Goal: Task Accomplishment & Management: Use online tool/utility

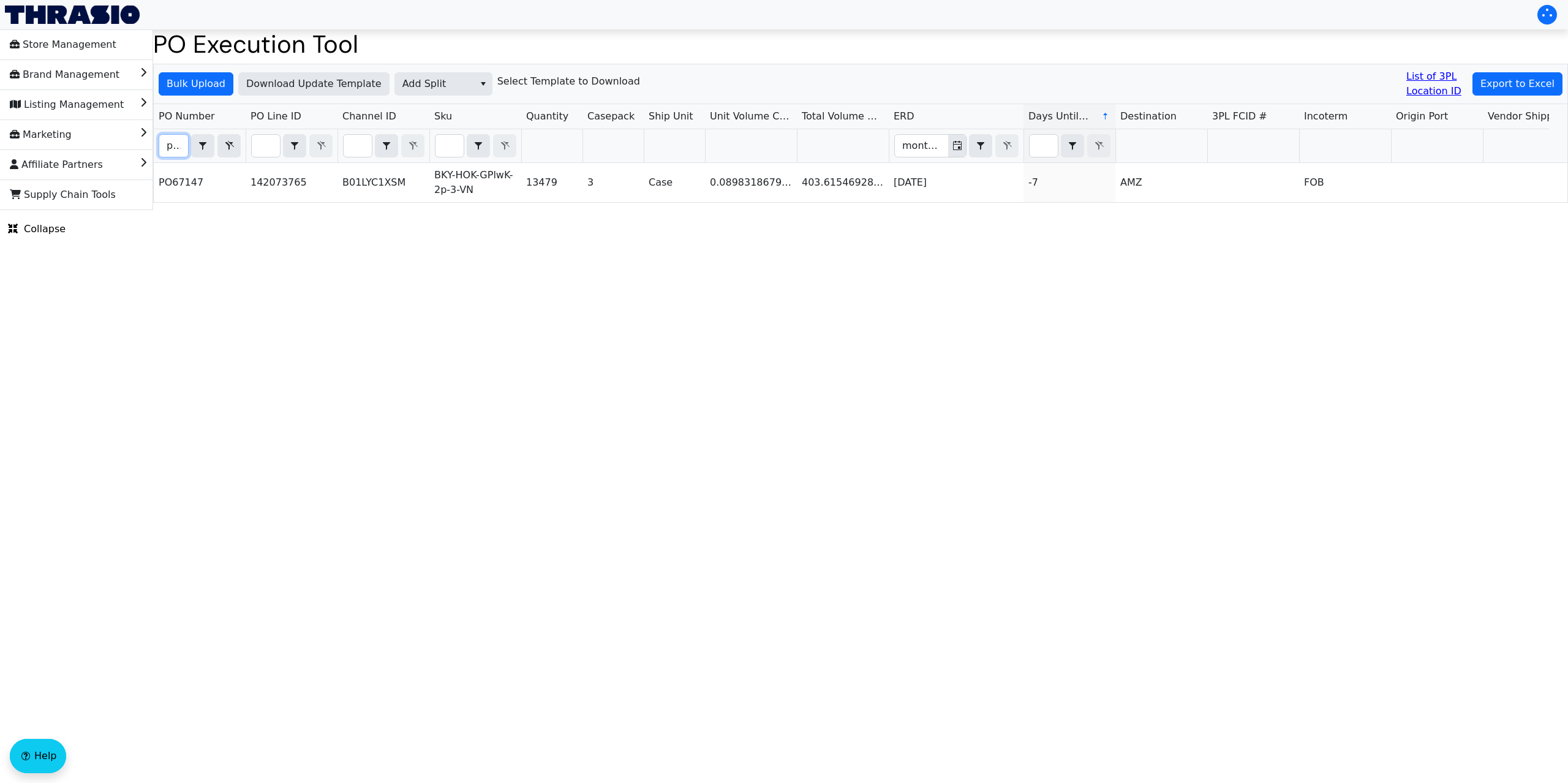
click at [179, 146] on input "po67147" at bounding box center [173, 146] width 29 height 22
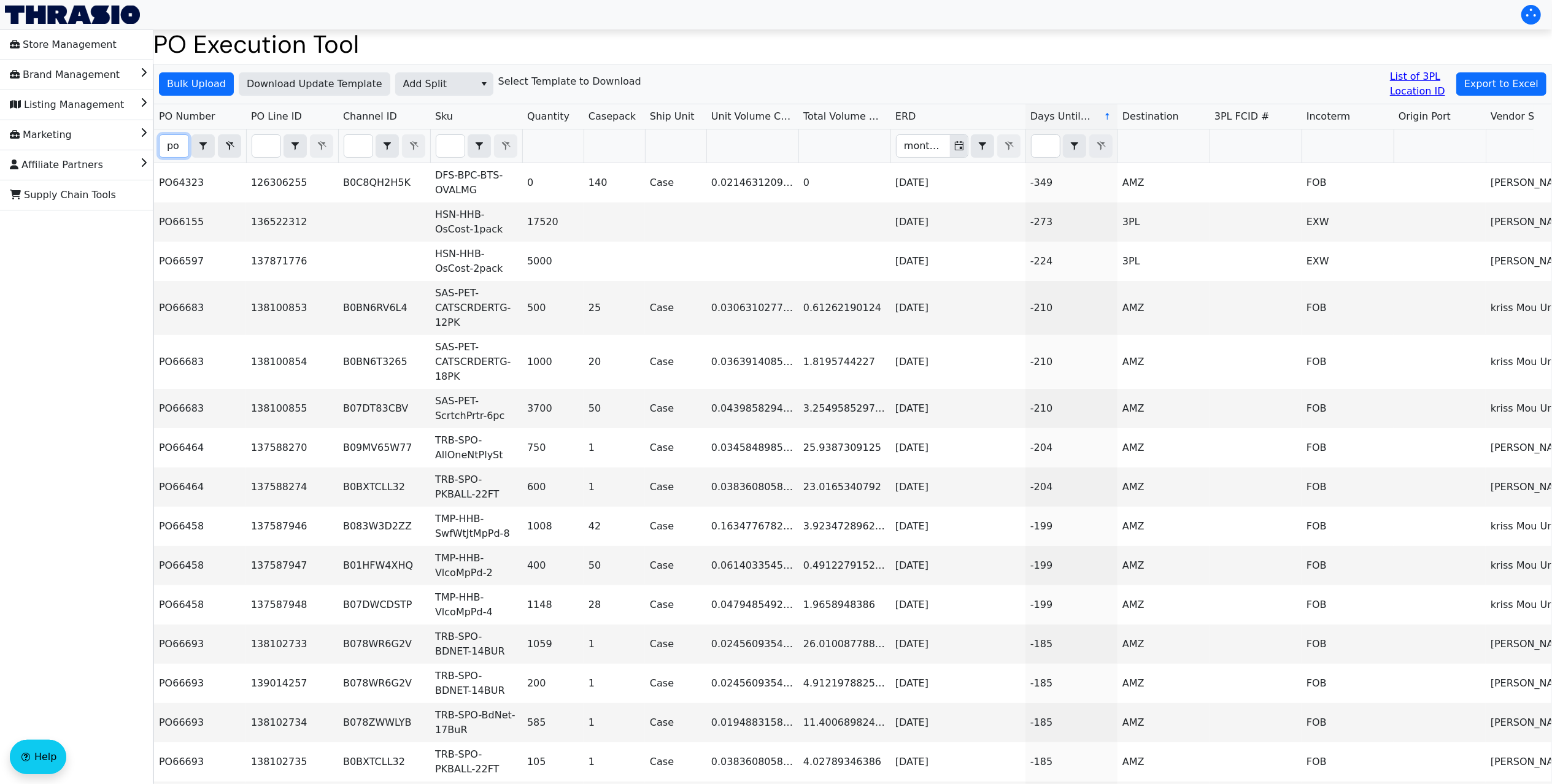
type input "p"
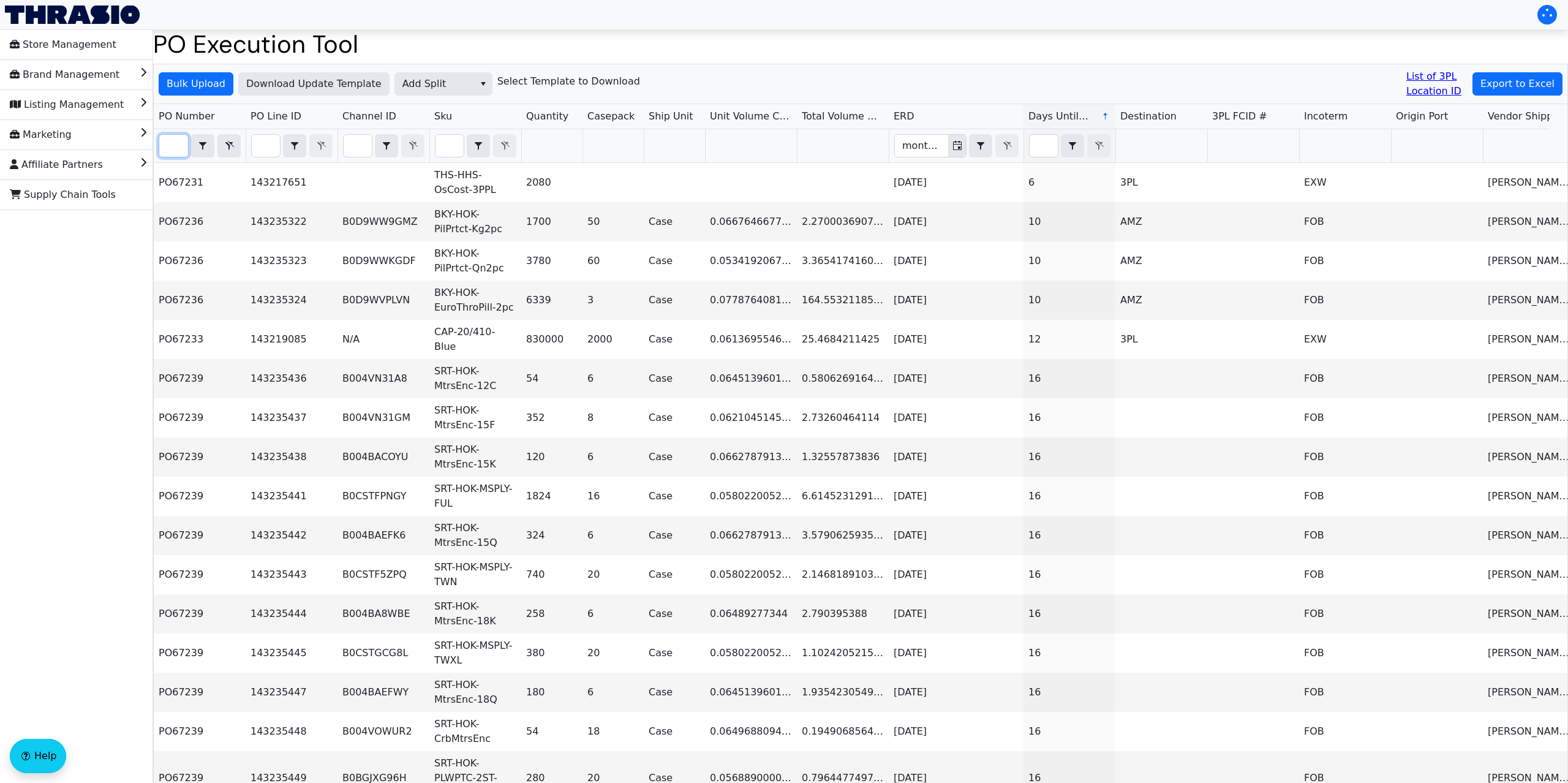
scroll to position [0, 29]
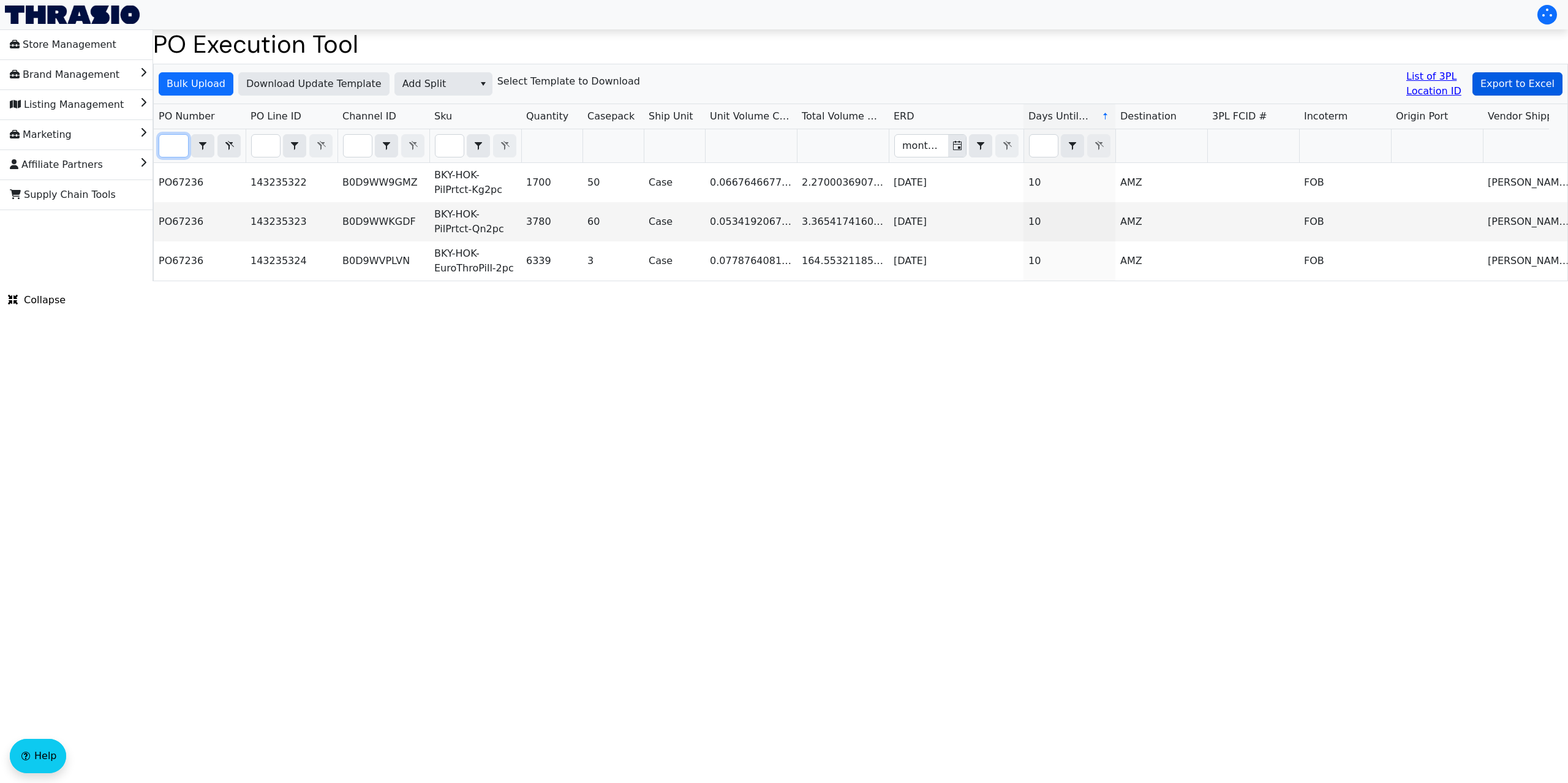
type input "PO67236"
click at [1515, 87] on span "Export to Excel" at bounding box center [1517, 84] width 74 height 15
click at [214, 83] on span "Bulk Upload" at bounding box center [196, 84] width 59 height 15
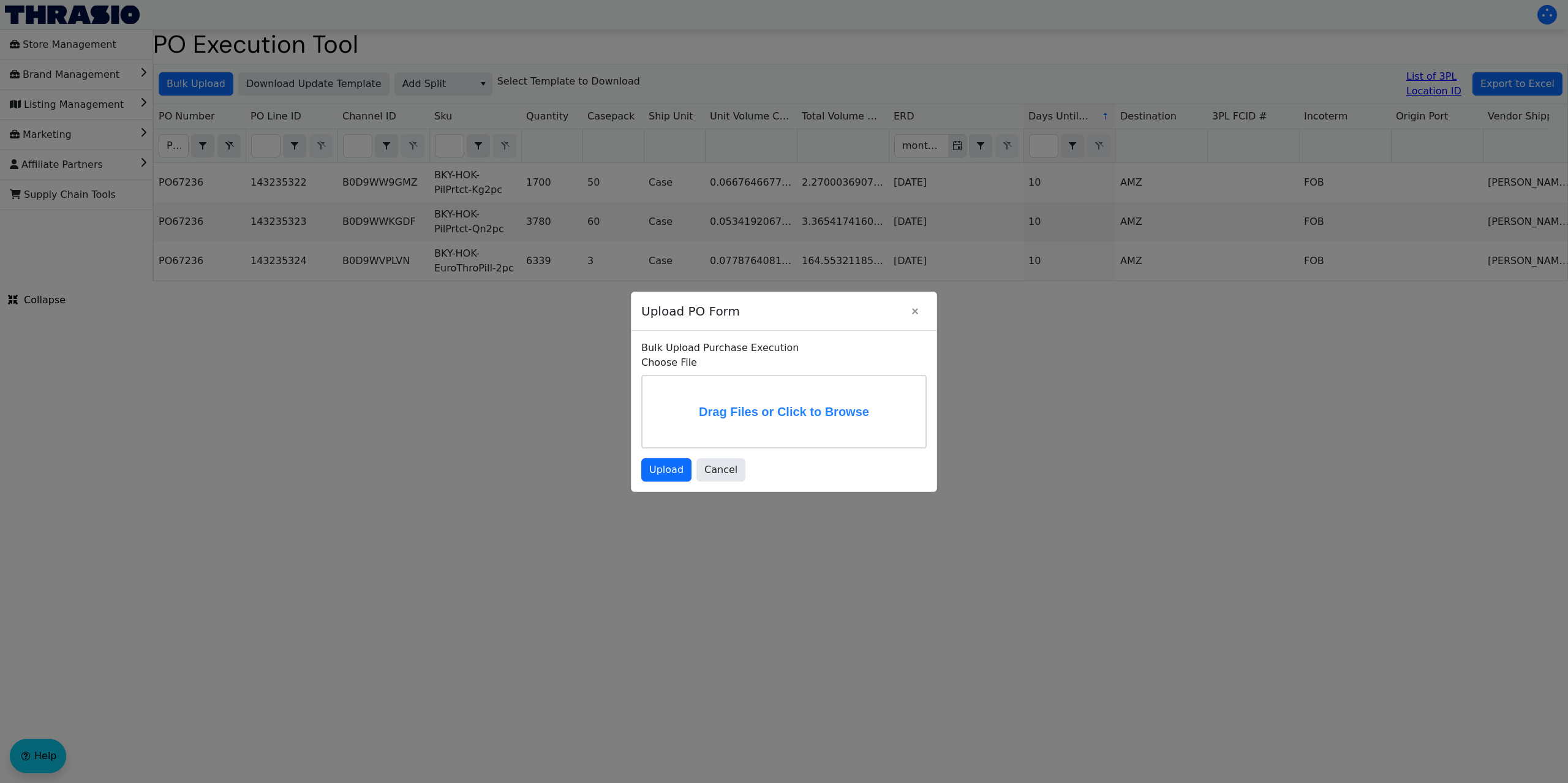
click at [780, 415] on label "Drag Files or Click to Browse" at bounding box center [784, 411] width 283 height 71
click at [0, 0] on input "Drag Files or Click to Browse" at bounding box center [0, 0] width 0 height 0
click at [669, 475] on span "Upload" at bounding box center [667, 469] width 34 height 15
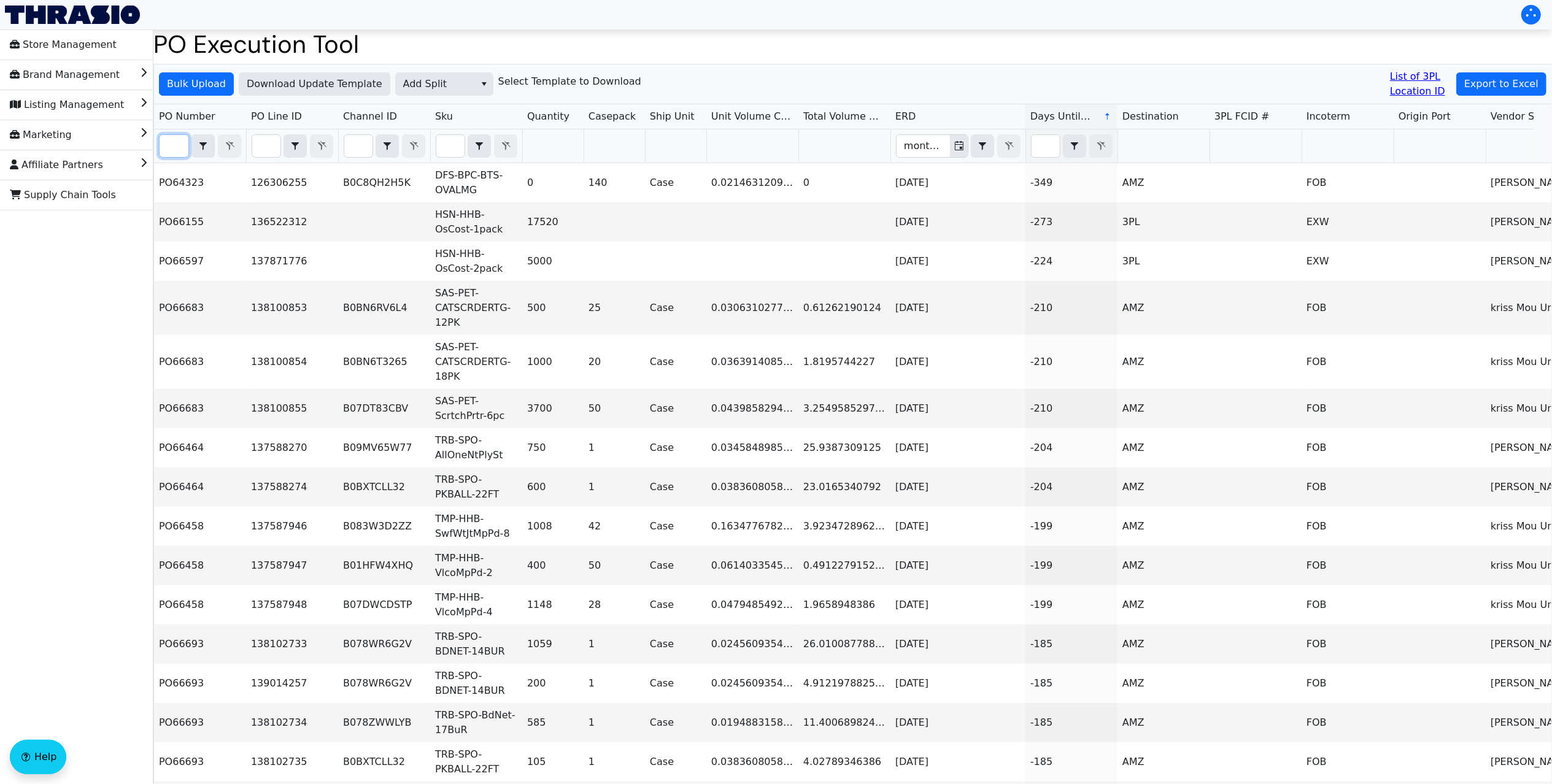
click at [167, 142] on input "Filter" at bounding box center [174, 146] width 29 height 22
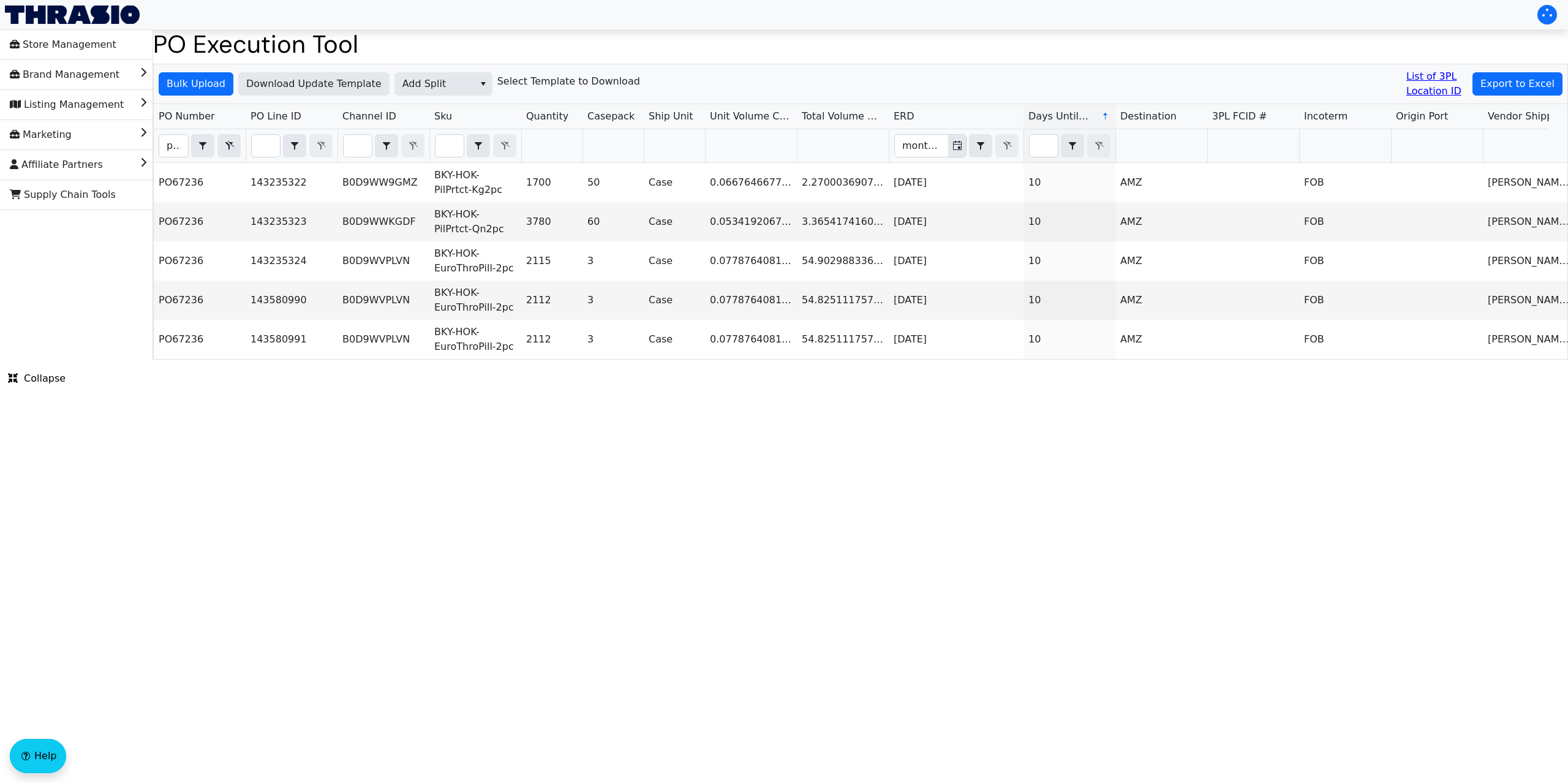
click at [1348, 360] on html "Store Management Brand Management Listing Management Marketing Affiliate Partne…" at bounding box center [784, 180] width 1568 height 360
click at [172, 142] on input "po67236" at bounding box center [173, 146] width 29 height 22
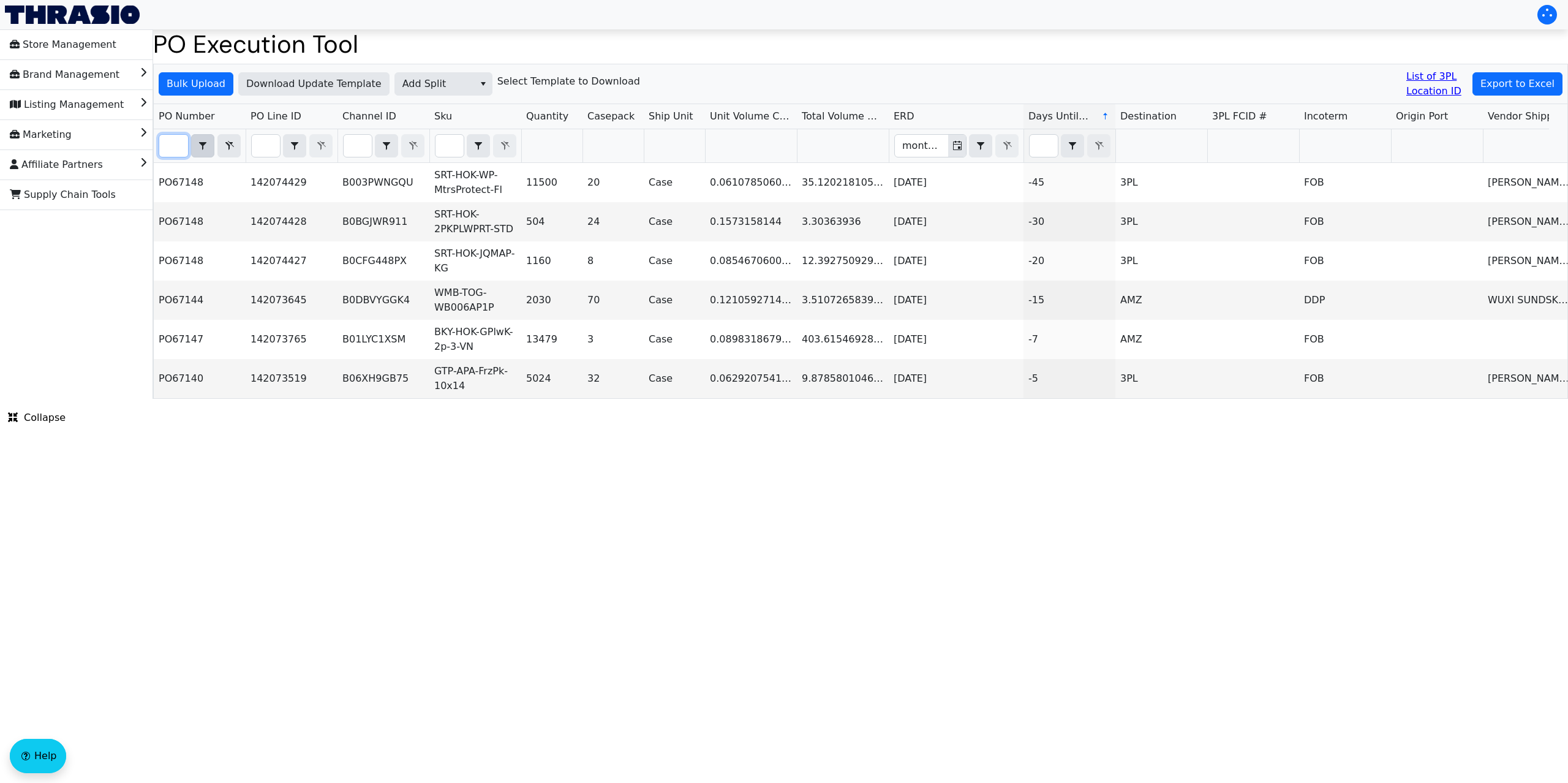
scroll to position [0, 29]
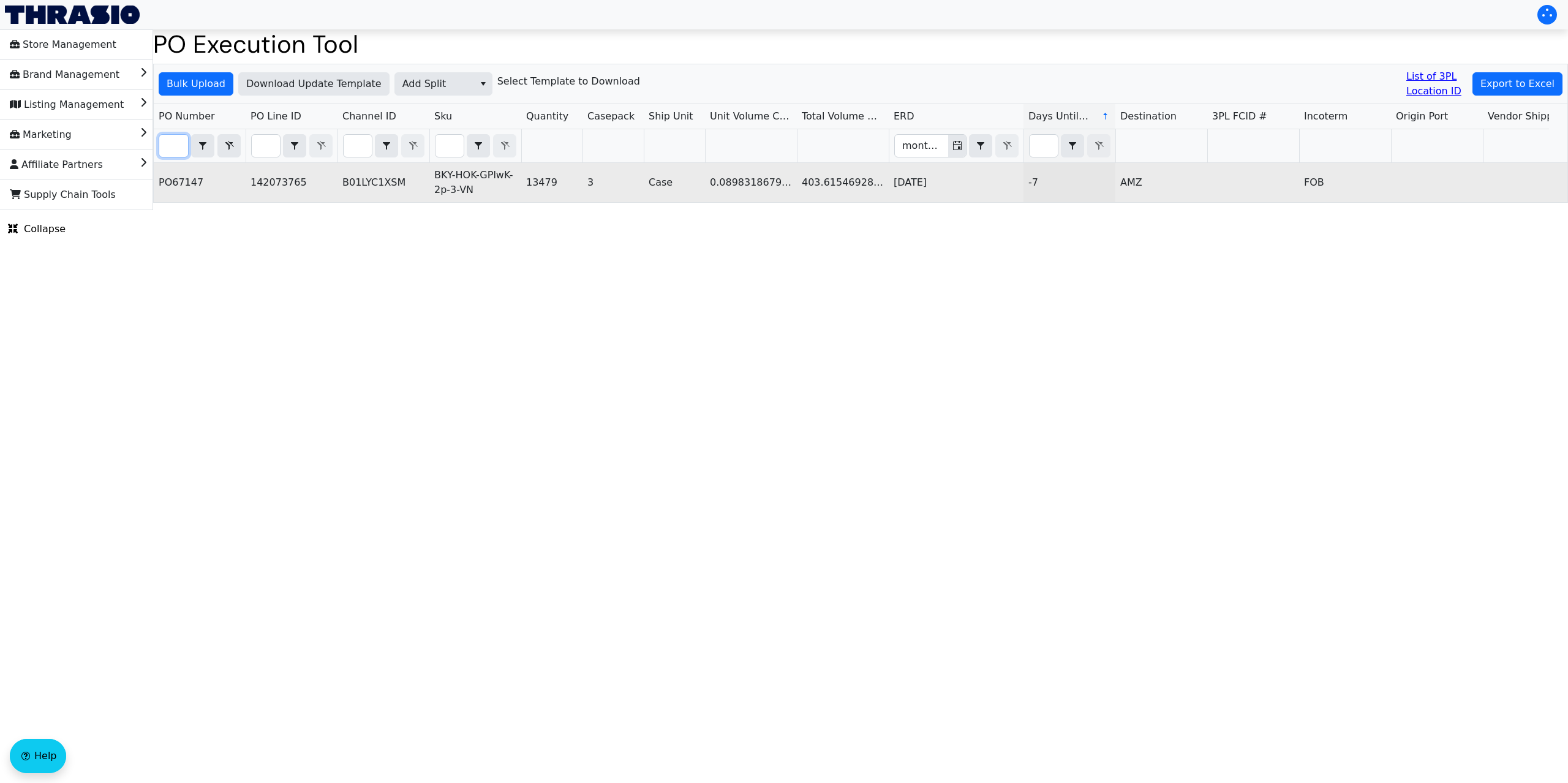
type input "PO67147"
drag, startPoint x: 159, startPoint y: 183, endPoint x: 579, endPoint y: 187, distance: 420.0
click at [579, 187] on tr "PO67147 142073765 B01LYC1XSM BKY-HOK-GPlwK-2p-3-VN 13479 3 Case 0.0898318679281…" at bounding box center [1407, 183] width 2505 height 39
copy tr "PO67147 142073765 B01LYC1XSM BKY-HOK-GPlwK-2p-3-VN 13479"
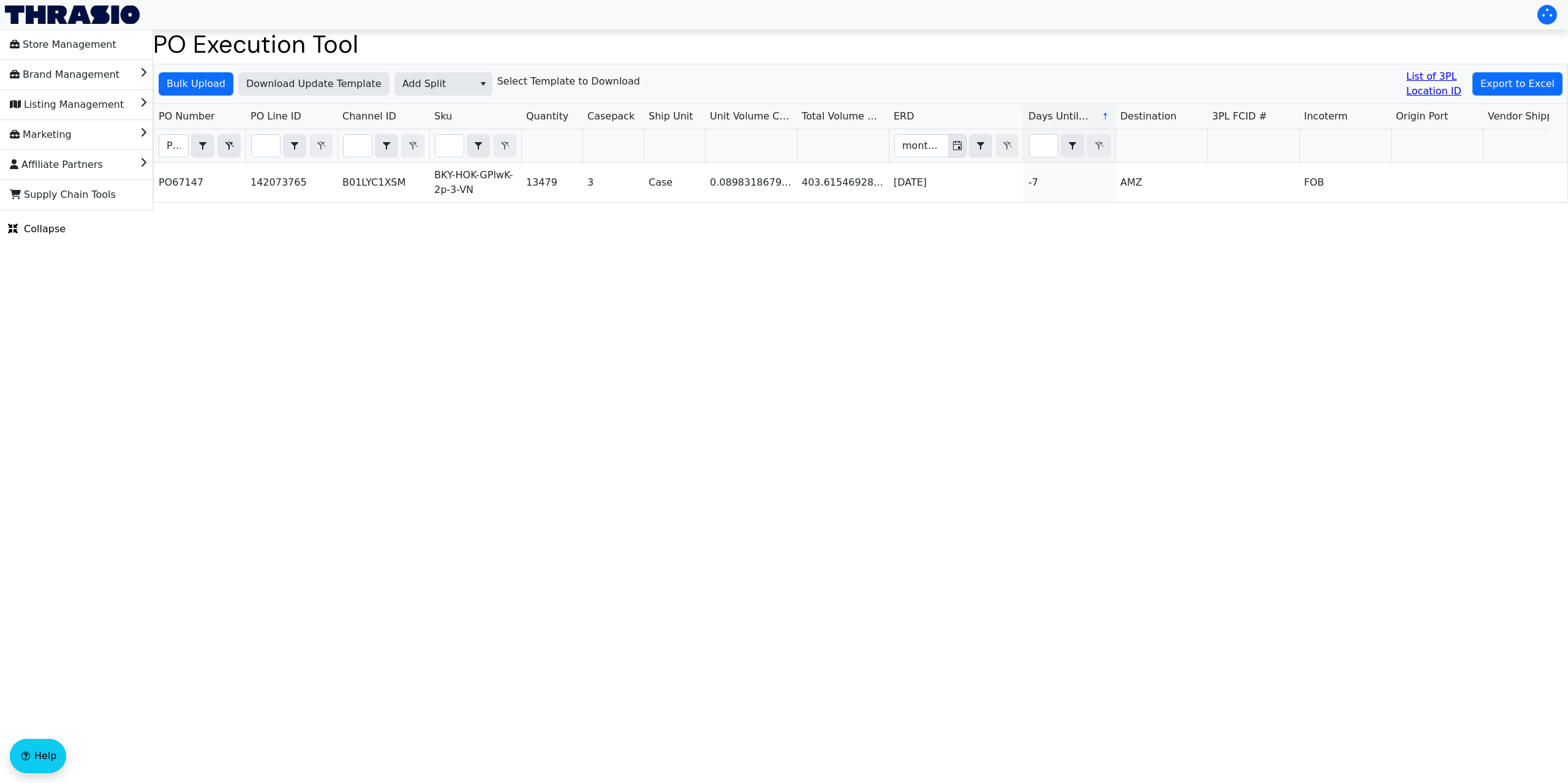
click at [526, 210] on html "Store Management Brand Management Listing Management Marketing Affiliate Partne…" at bounding box center [784, 105] width 1568 height 210
click at [206, 83] on span "Bulk Upload" at bounding box center [196, 84] width 59 height 15
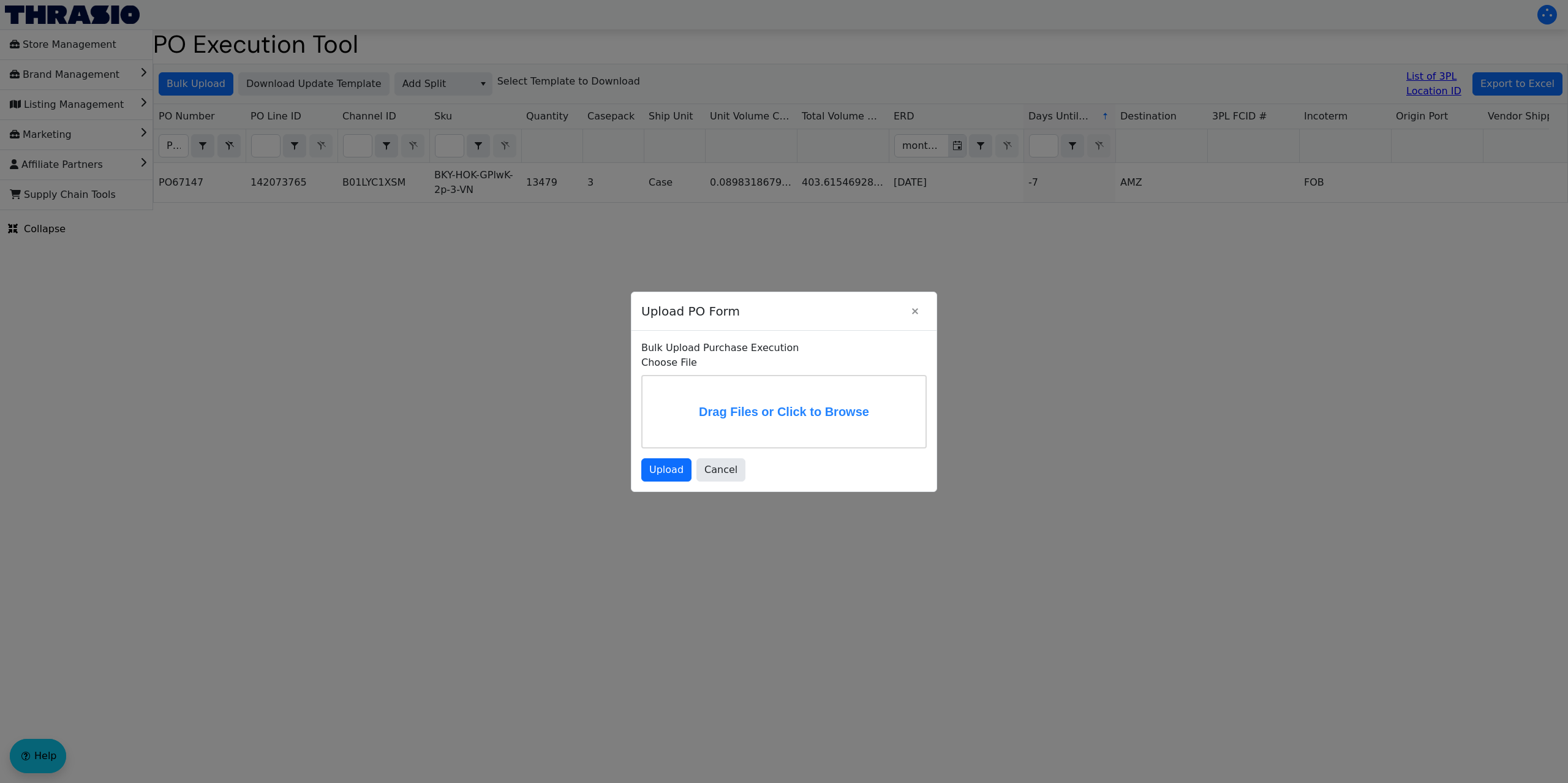
click at [691, 397] on label "Drag Files or Click to Browse" at bounding box center [784, 411] width 283 height 71
click at [0, 0] on input "Drag Files or Click to Browse" at bounding box center [0, 0] width 0 height 0
click at [658, 475] on span "Upload" at bounding box center [667, 469] width 34 height 15
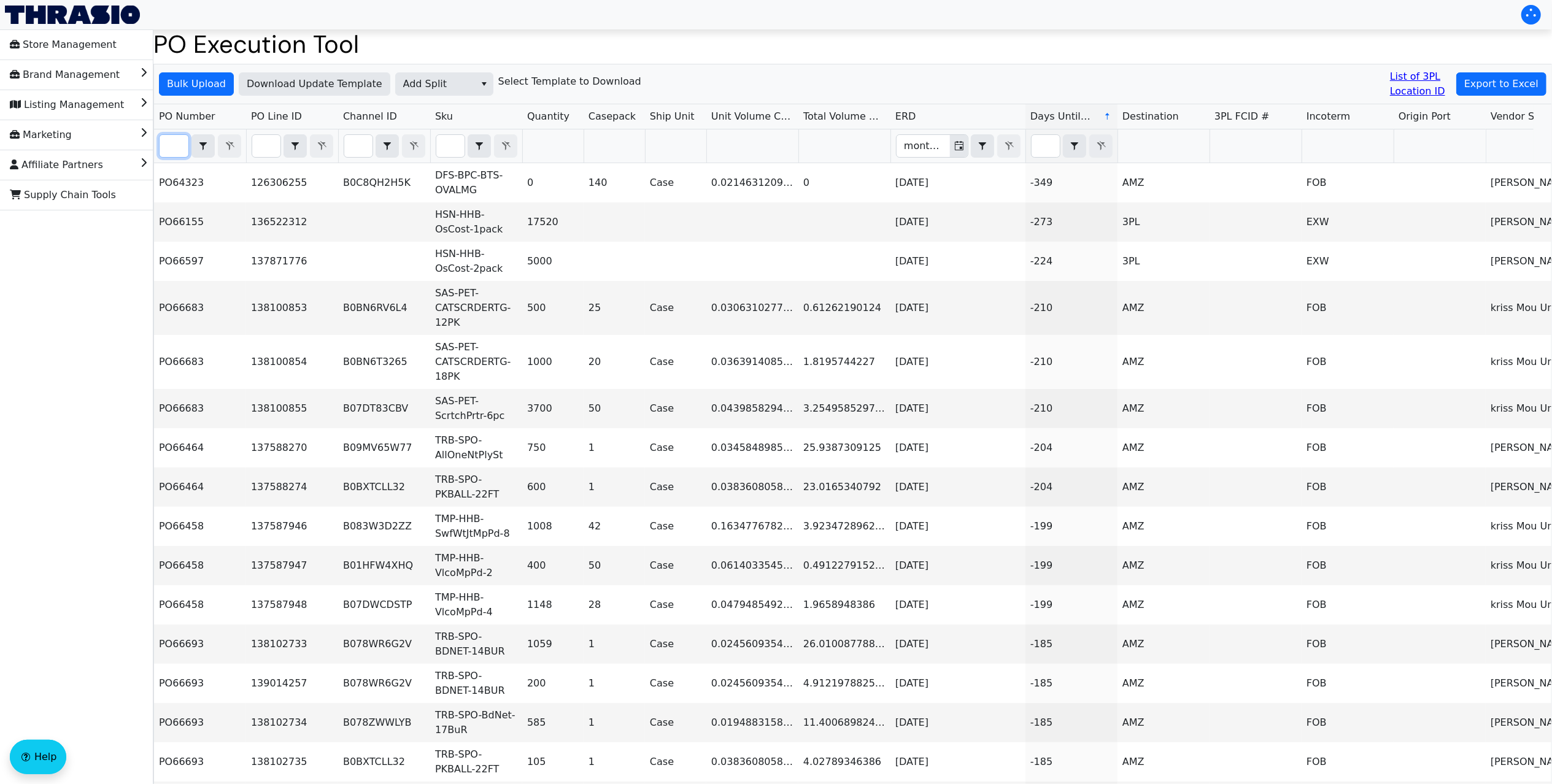
click at [173, 149] on input "Filter" at bounding box center [174, 146] width 29 height 22
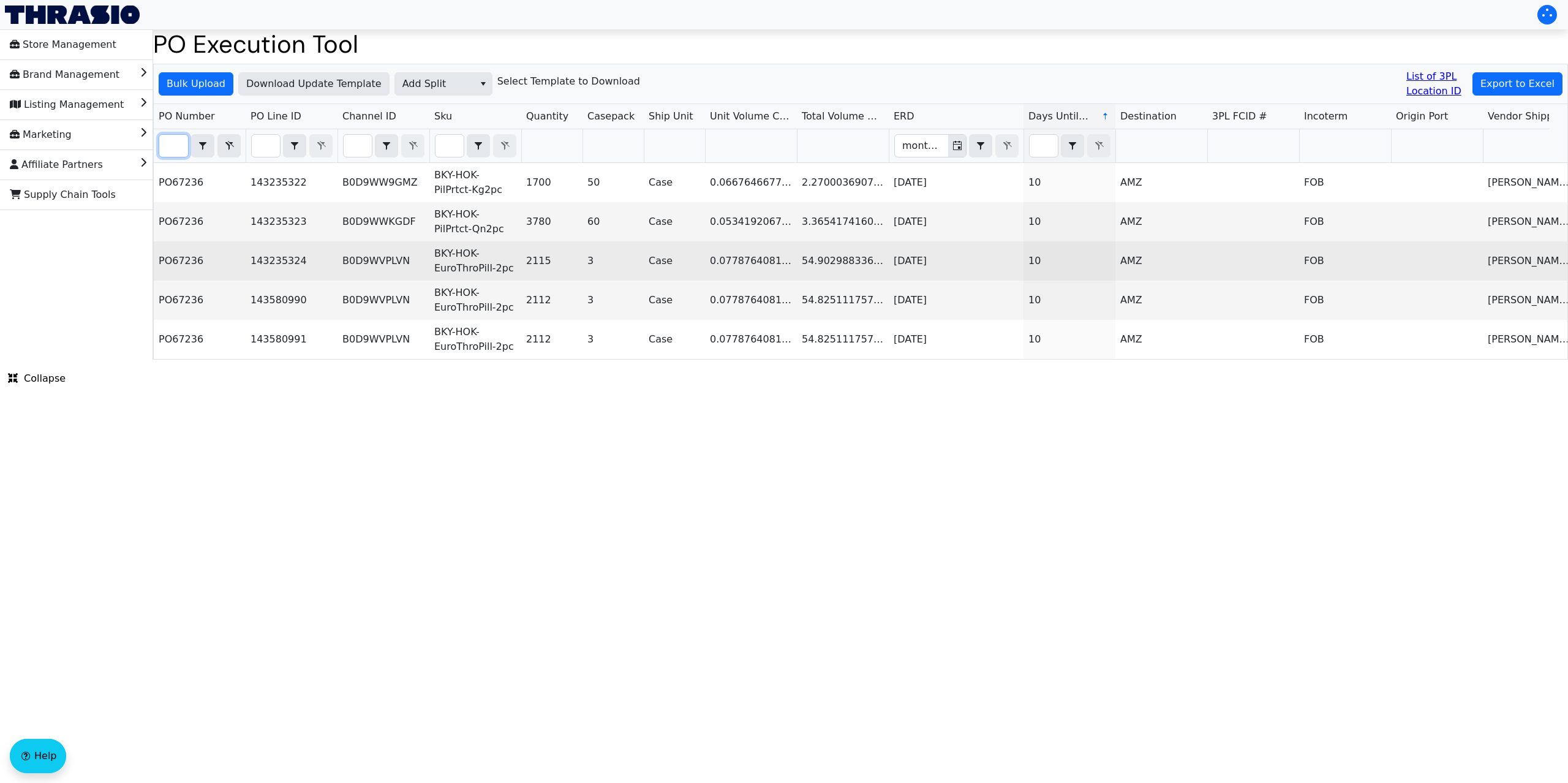
type input "po67236"
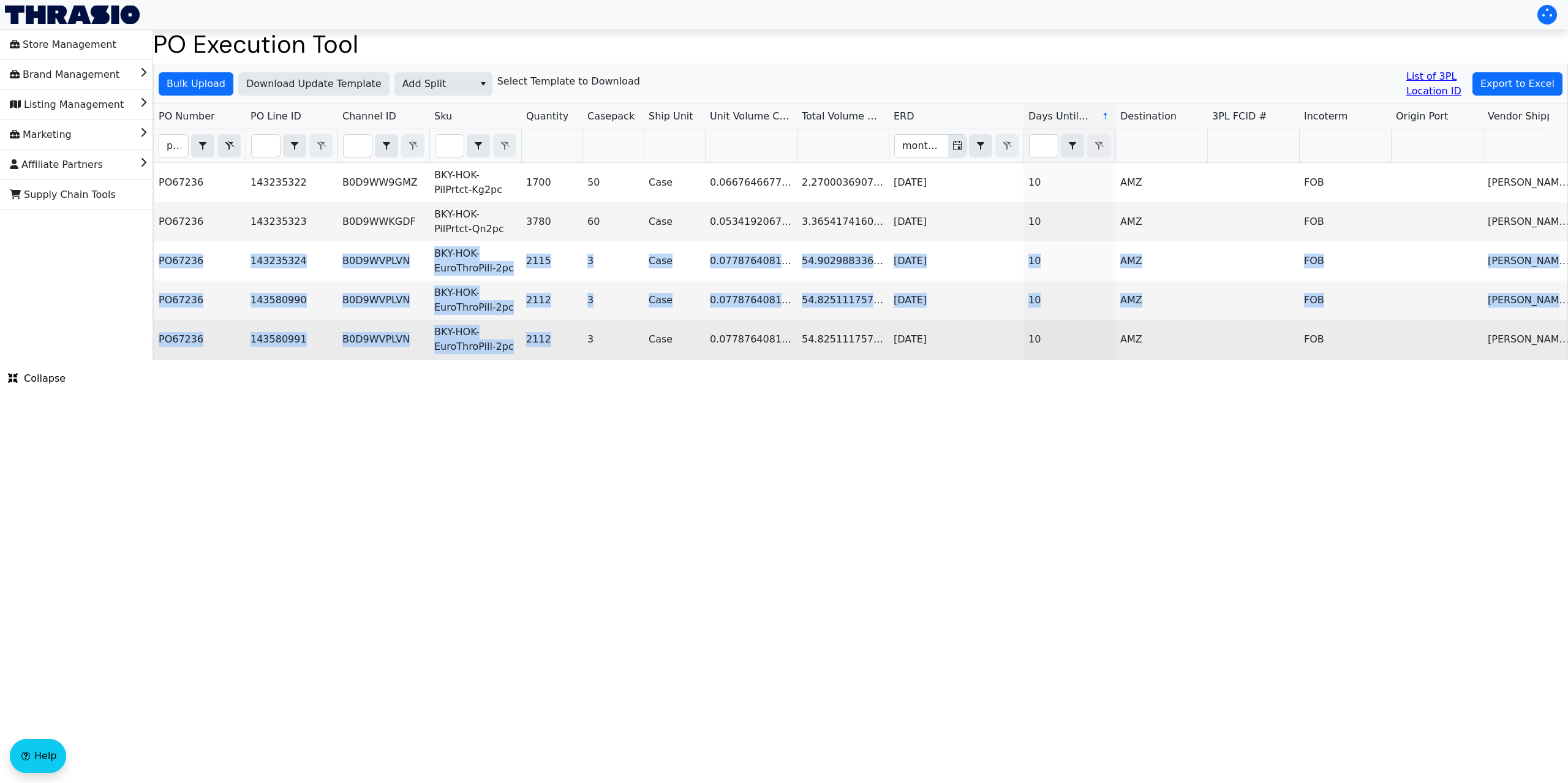
drag, startPoint x: 159, startPoint y: 262, endPoint x: 552, endPoint y: 339, distance: 400.5
click at [552, 339] on tbody "PO67236 143235322 B0D9WW9GMZ BKY-HOK-PilPrtct-Kg2pc 1700 50 Case 0.066764667760…" at bounding box center [1407, 261] width 2505 height 196
copy tbody "PO67236 143235324 B0D9WVPLVN BKY-HOK-EuroThroPill-2pc 2115 3 Case 0.07787640811…"
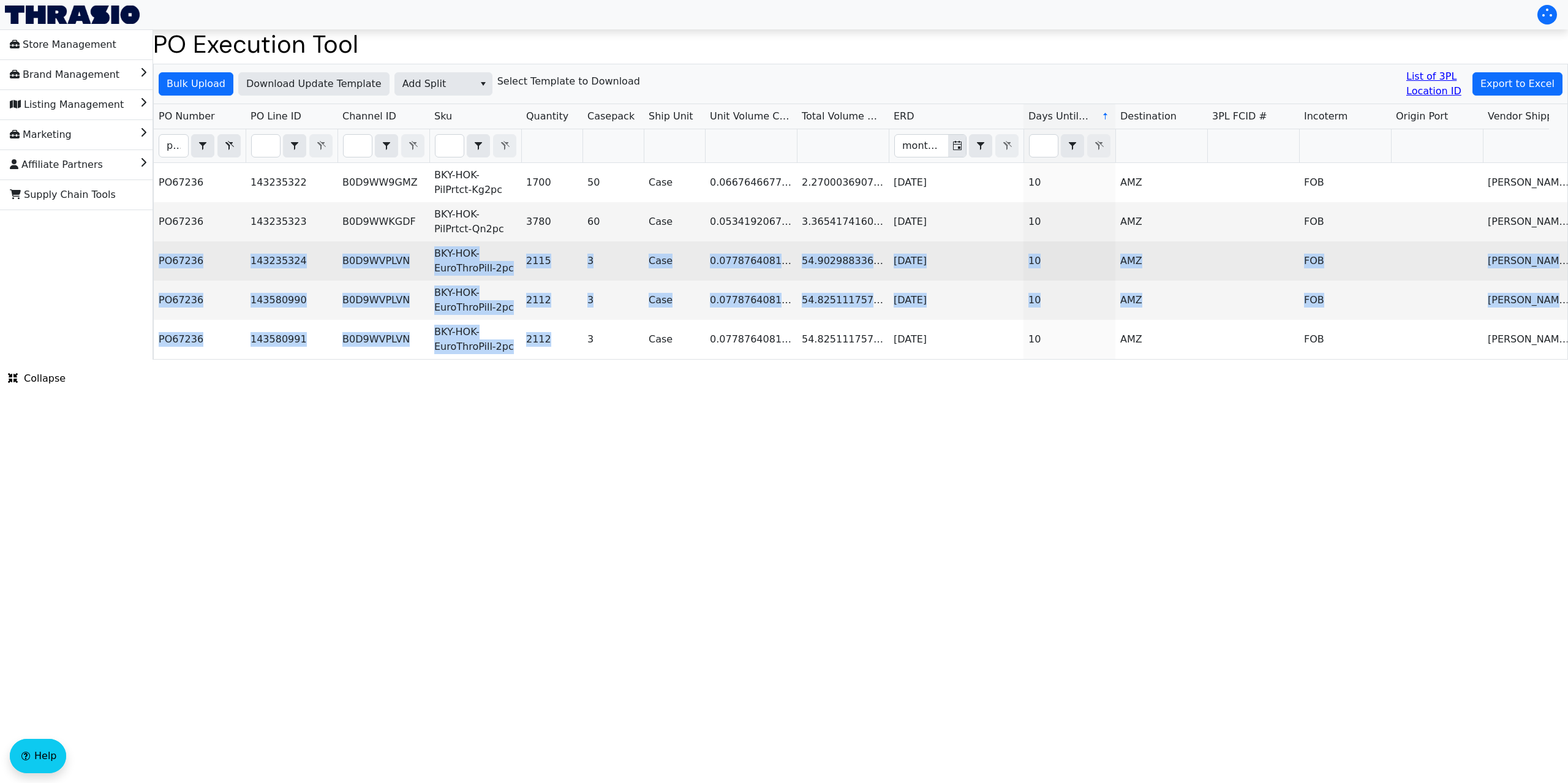
click at [228, 268] on td "PO67236" at bounding box center [200, 261] width 92 height 39
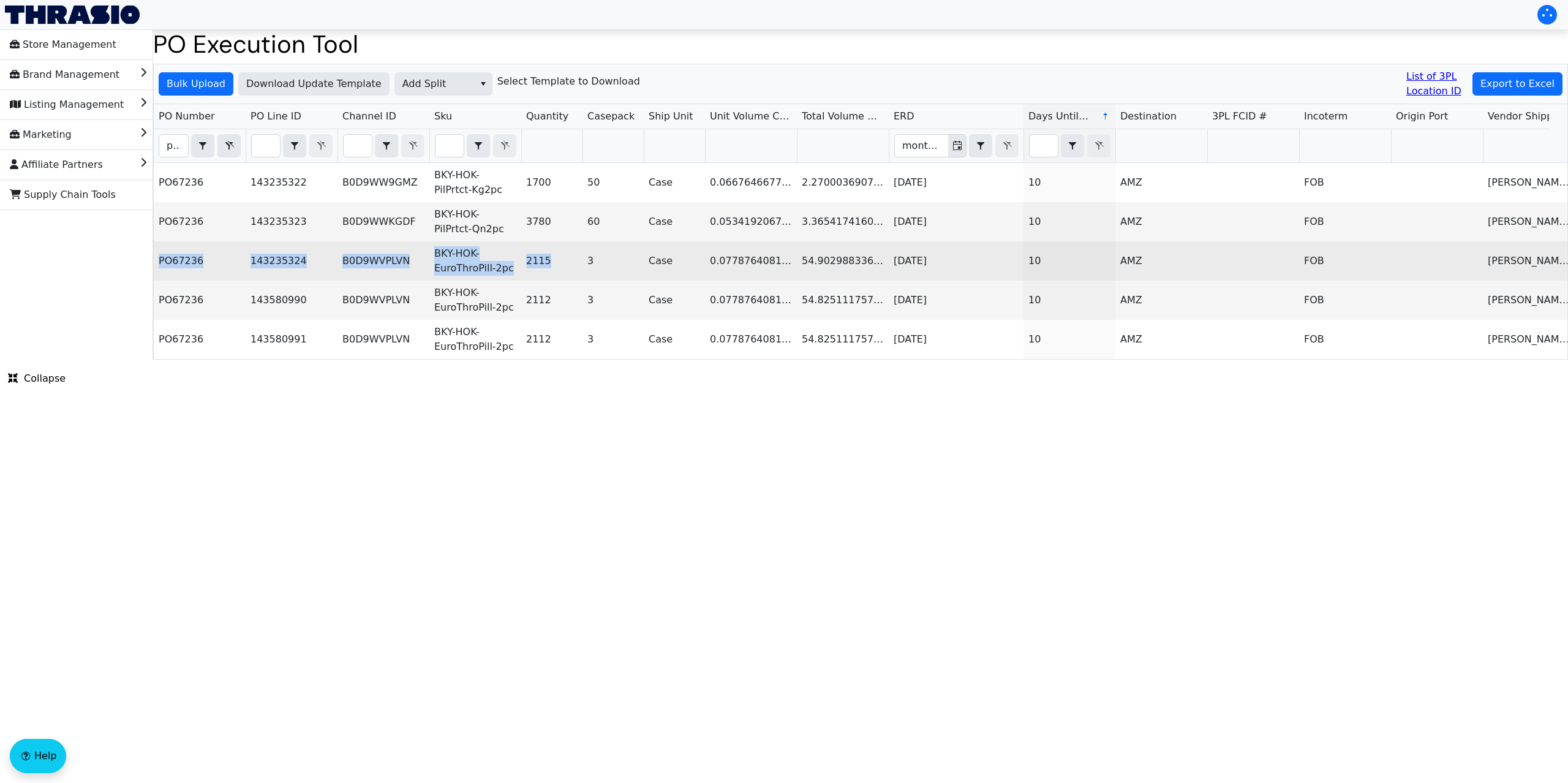
drag, startPoint x: 160, startPoint y: 262, endPoint x: 555, endPoint y: 265, distance: 395.0
click at [555, 265] on tr "PO67236 143235324 B0D9WVPLVN BKY-HOK-EuroThroPill-2pc 2115 3 Case 0.07787640811…" at bounding box center [1407, 261] width 2505 height 39
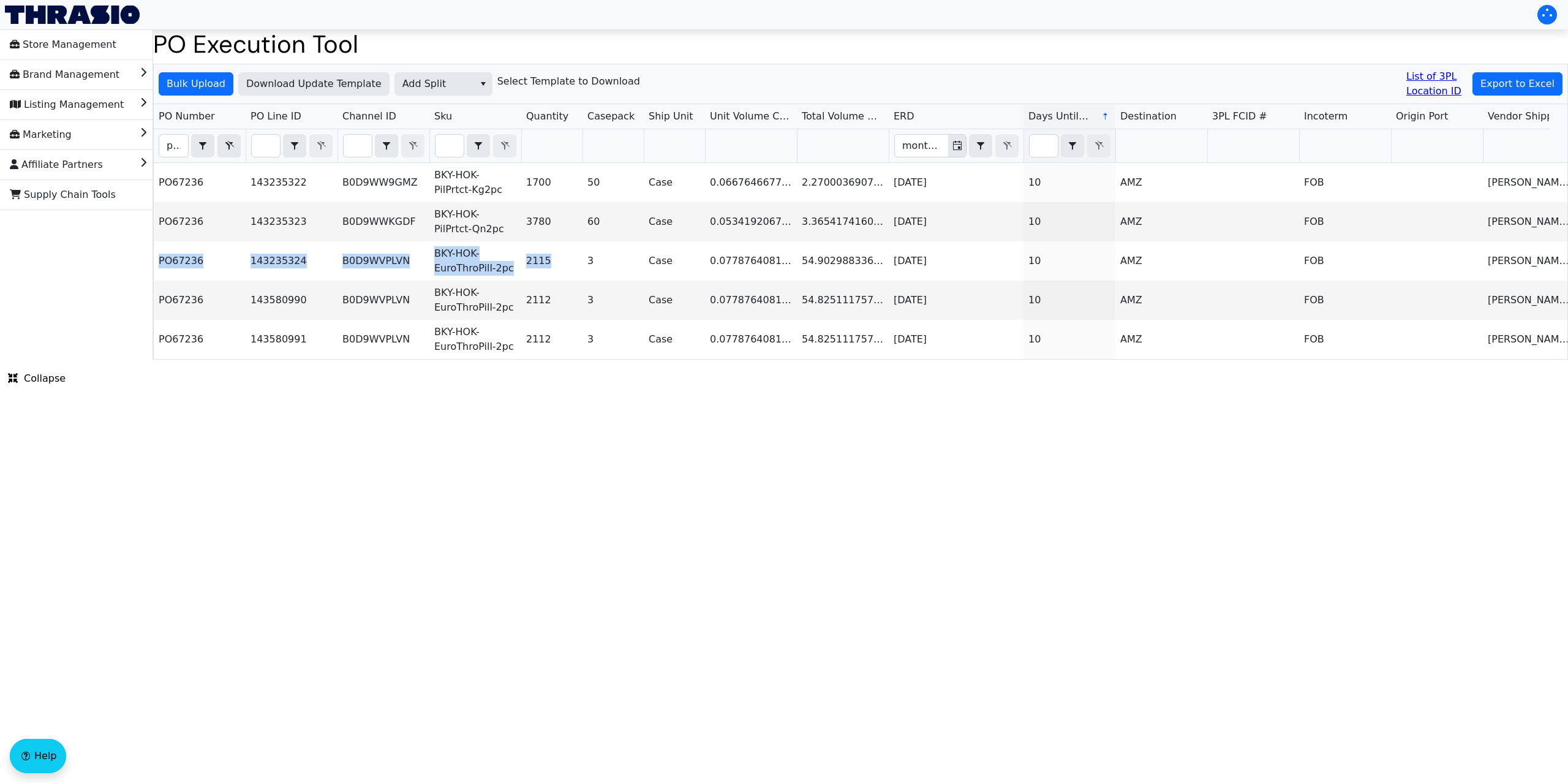
copy tr "PO67236 143235324 B0D9WVPLVN BKY-HOK-EuroThroPill-2pc 2115"
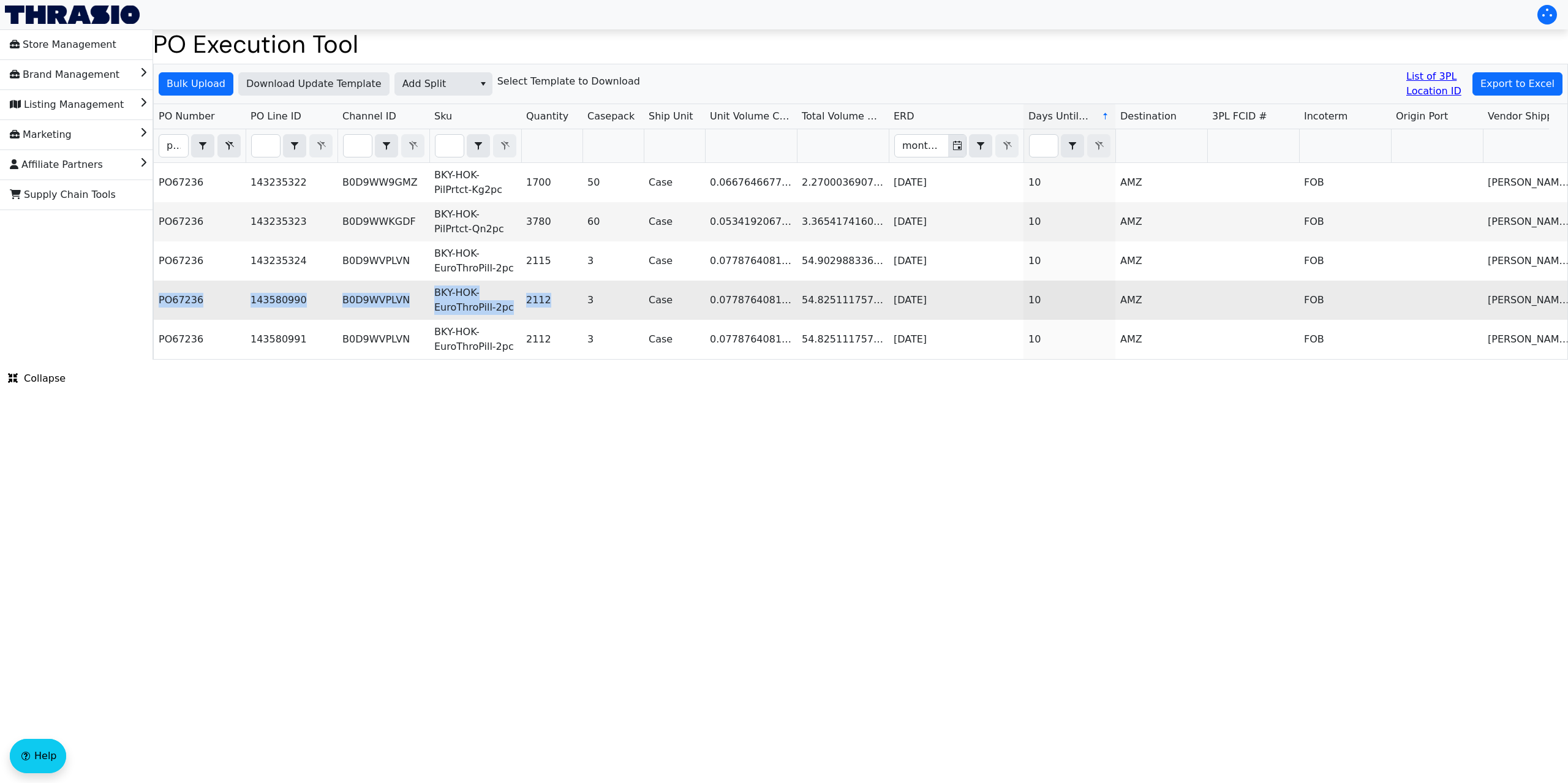
drag, startPoint x: 160, startPoint y: 300, endPoint x: 557, endPoint y: 306, distance: 397.0
click at [557, 306] on tr "PO67236 143580990 B0D9WVPLVN BKY-HOK-EuroThroPill-2pc 2112 3 Case 0.07787640811…" at bounding box center [1407, 300] width 2505 height 39
copy tr "PO67236 143580990 B0D9WVPLVN BKY-HOK-EuroThroPill-2pc 2112"
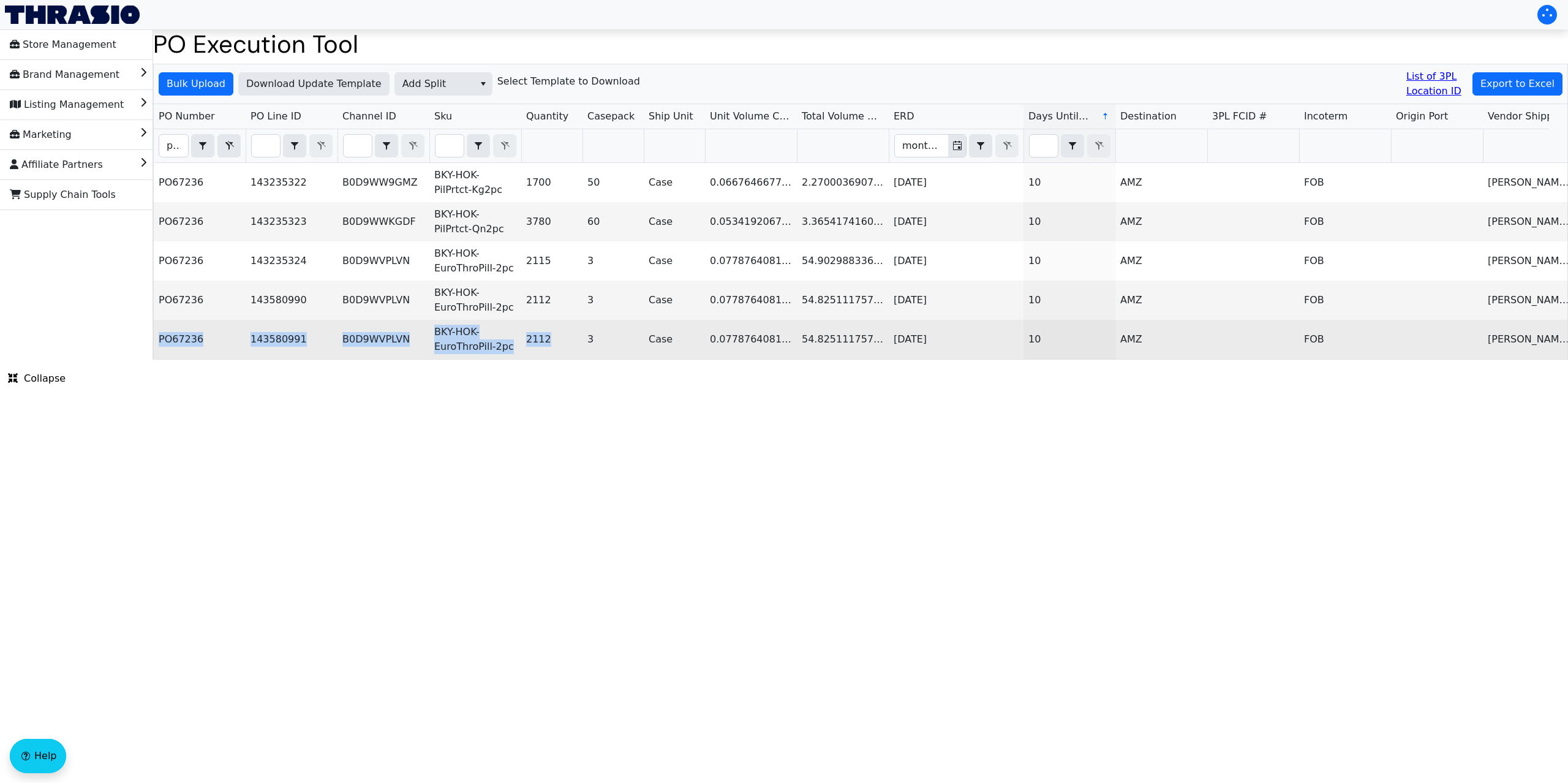
drag, startPoint x: 160, startPoint y: 339, endPoint x: 576, endPoint y: 344, distance: 416.0
click at [576, 344] on tr "PO67236 143580991 B0D9WVPLVN BKY-HOK-EuroThroPill-2pc 2112 3 Case 0.07787640811…" at bounding box center [1407, 339] width 2505 height 39
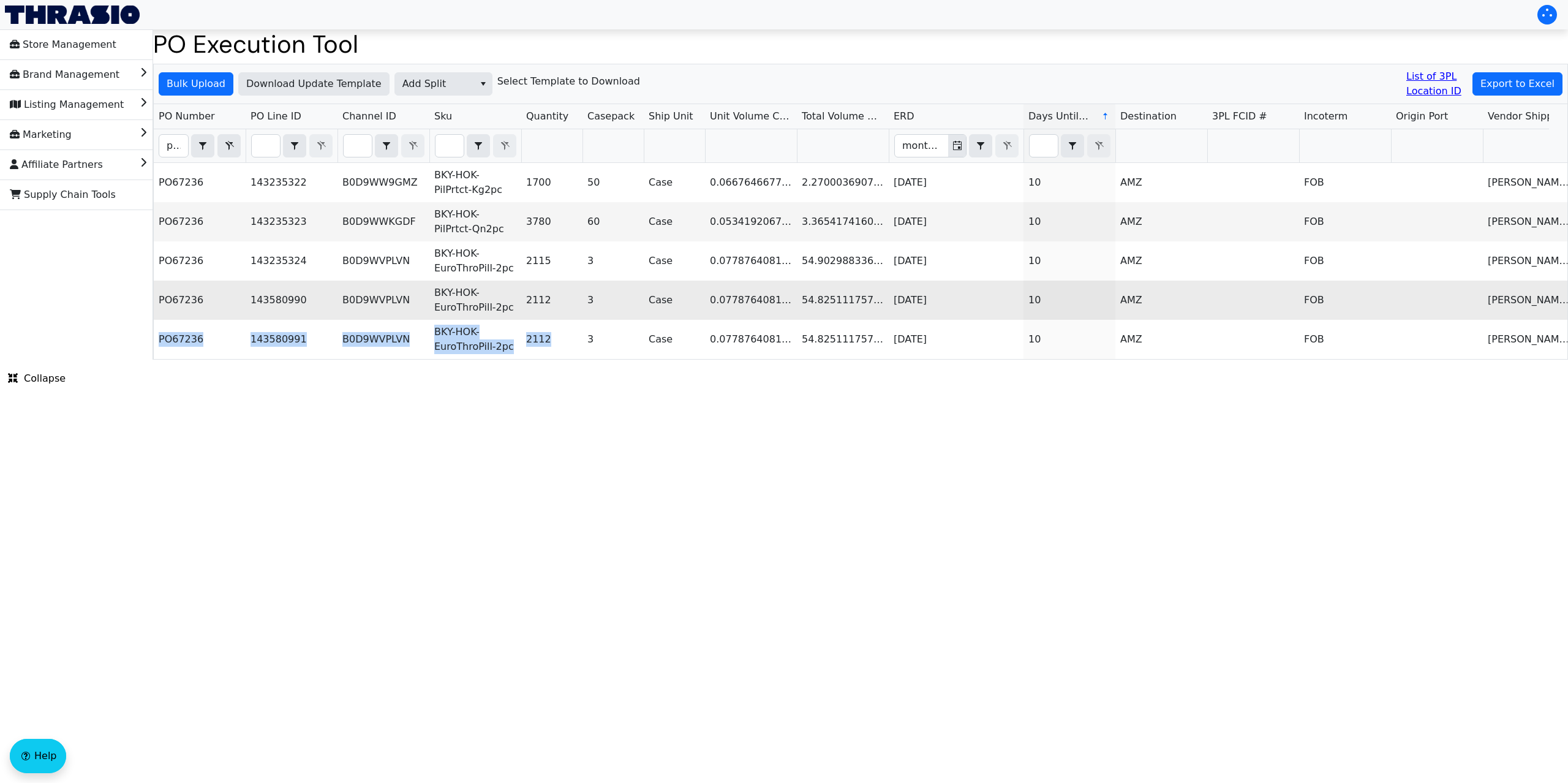
copy tr "PO67236 143580991 B0D9WVPLVN BKY-HOK-EuroThroPill-2pc 2112"
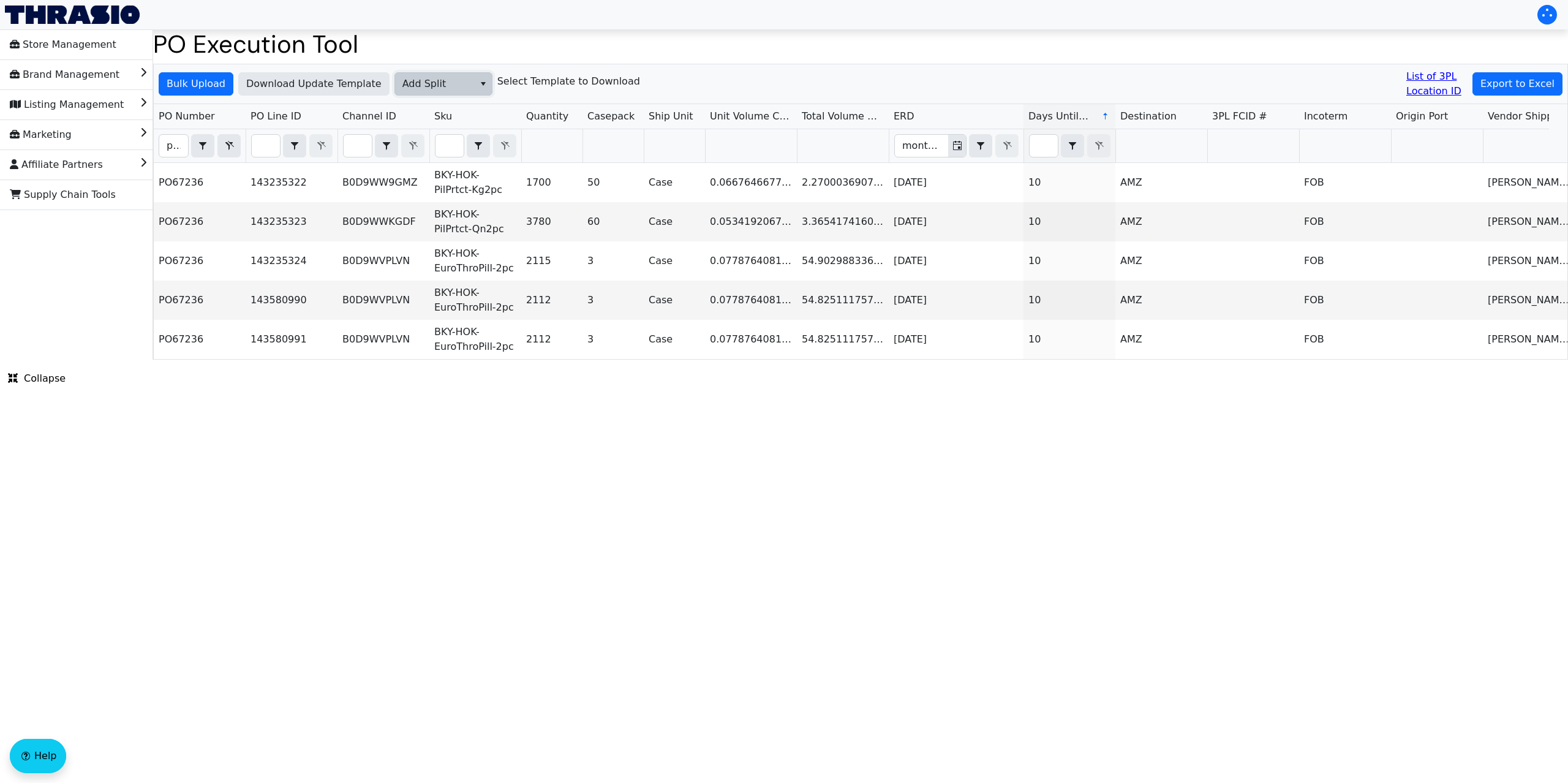
click at [451, 85] on span "Add Split" at bounding box center [434, 84] width 64 height 15
click at [451, 129] on span "AGL Decision" at bounding box center [431, 126] width 64 height 15
click at [213, 87] on span "Bulk Upload" at bounding box center [196, 84] width 59 height 15
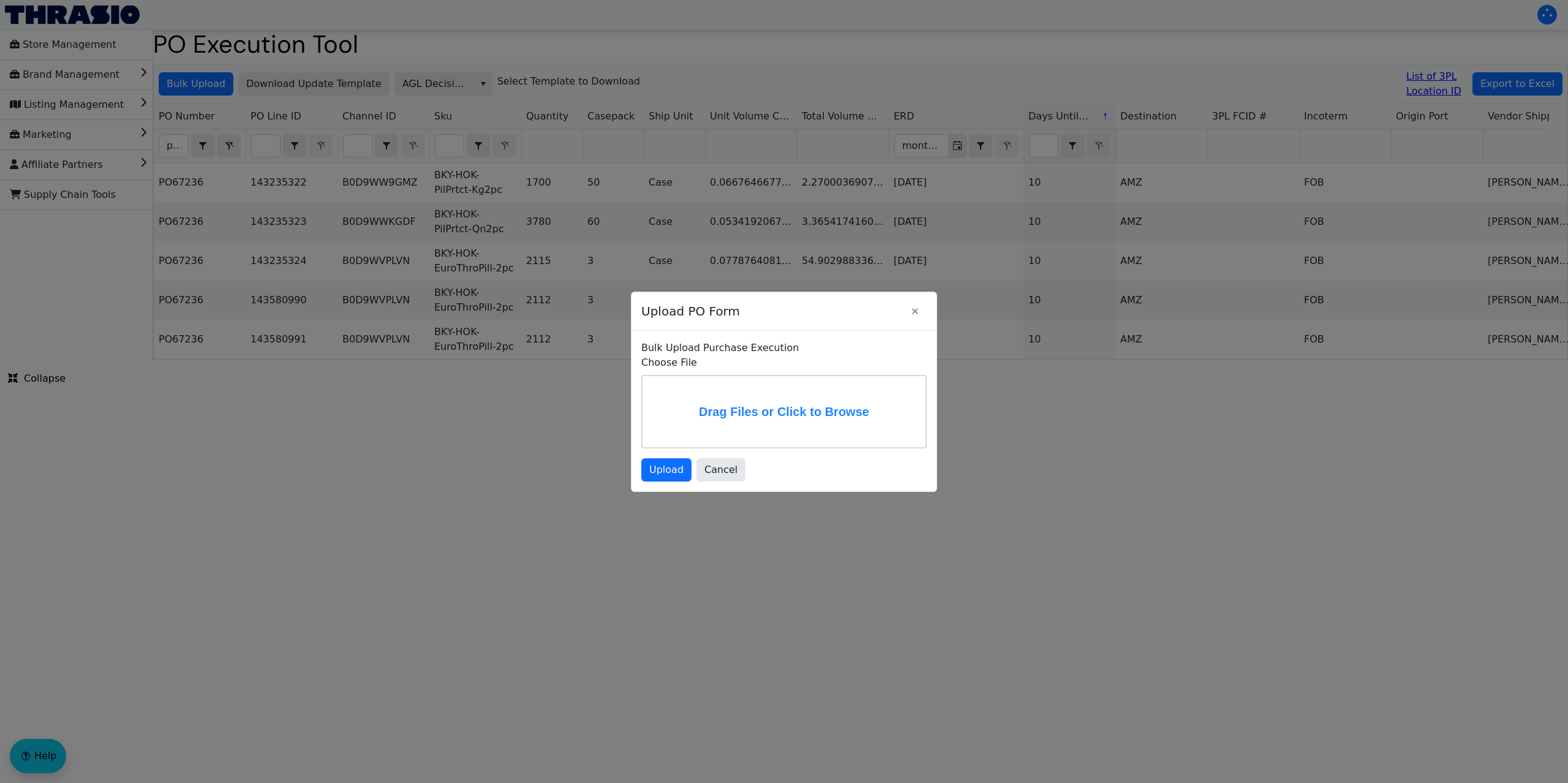
click at [807, 414] on label "Drag Files or Click to Browse" at bounding box center [784, 411] width 283 height 71
click at [0, 0] on input "Drag Files or Click to Browse" at bounding box center [0, 0] width 0 height 0
click at [672, 477] on span "Upload" at bounding box center [667, 469] width 34 height 15
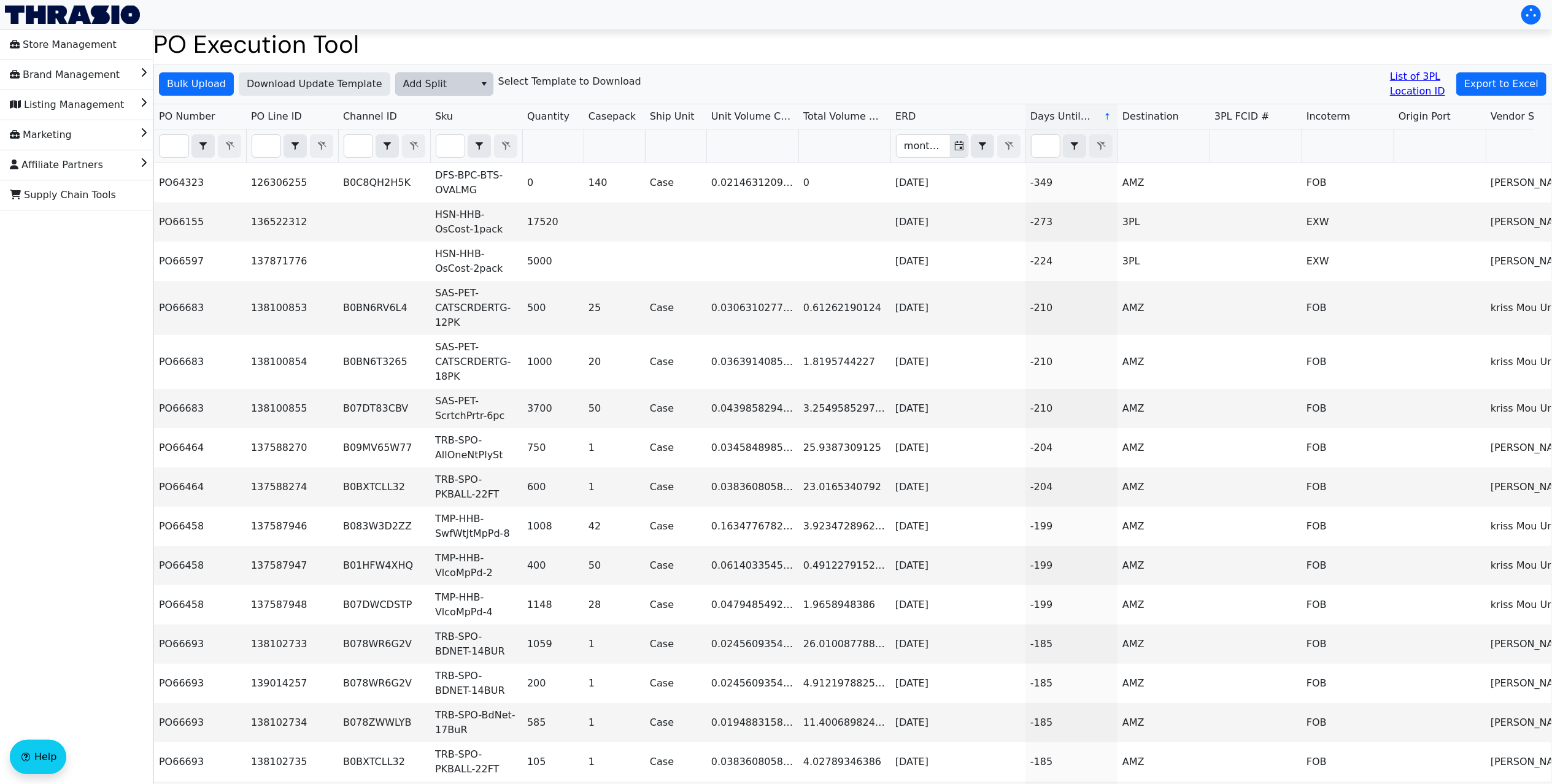
drag, startPoint x: 419, startPoint y: 71, endPoint x: 420, endPoint y: 79, distance: 8.1
click at [419, 71] on div "Bulk Upload Download Update Template Add Split Select Template to Download List…" at bounding box center [853, 84] width 1397 height 40
click at [419, 80] on span "Add Split" at bounding box center [435, 84] width 64 height 15
click at [437, 144] on span "Add FBA ID" at bounding box center [427, 146] width 55 height 15
click at [211, 88] on span "Bulk Upload" at bounding box center [196, 84] width 59 height 15
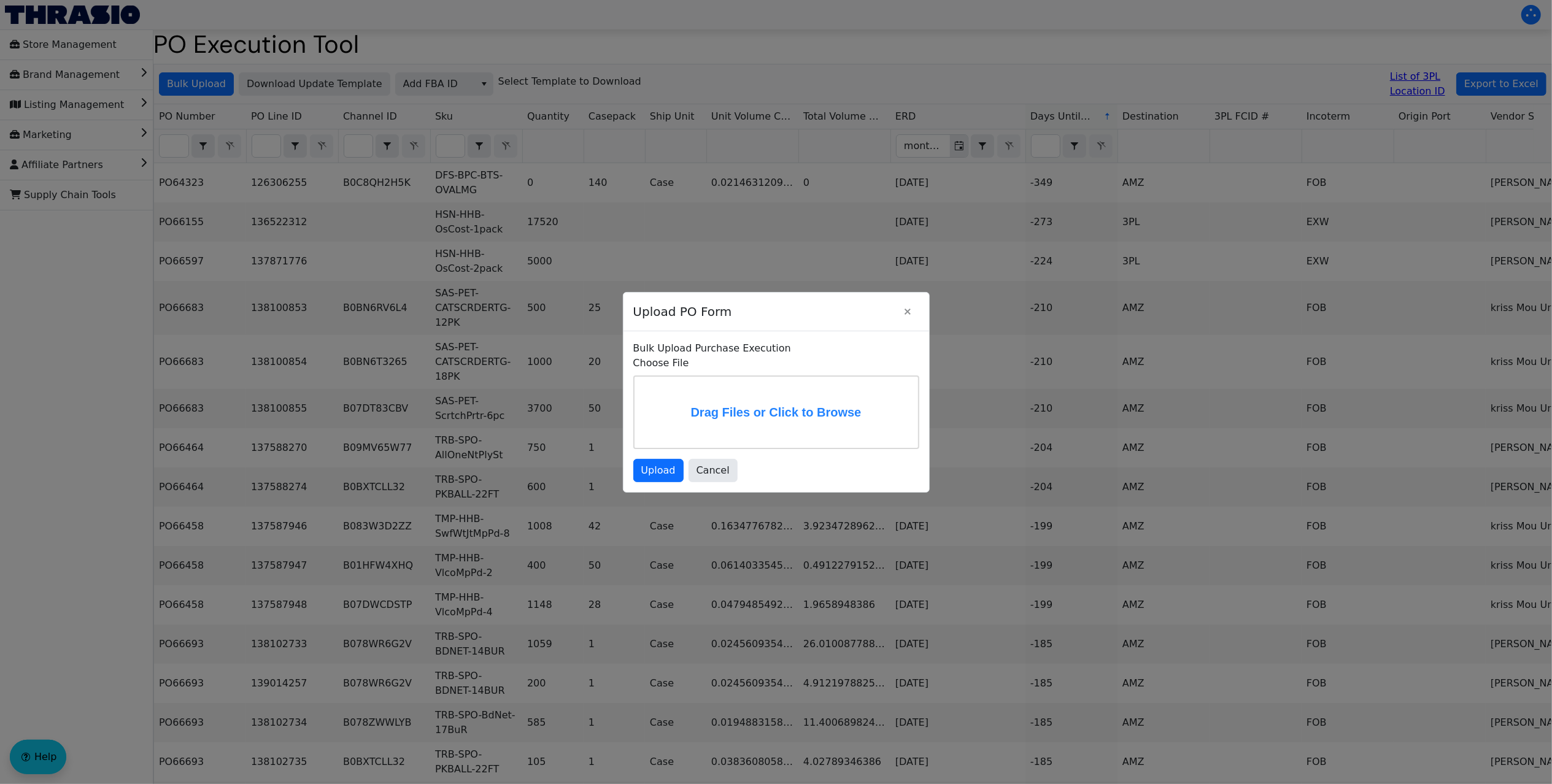
click at [752, 394] on label "Drag Files or Click to Browse" at bounding box center [776, 412] width 283 height 71
click at [0, 0] on input "Drag Files or Click to Browse" at bounding box center [0, 0] width 0 height 0
click at [645, 480] on span "Upload" at bounding box center [658, 472] width 34 height 15
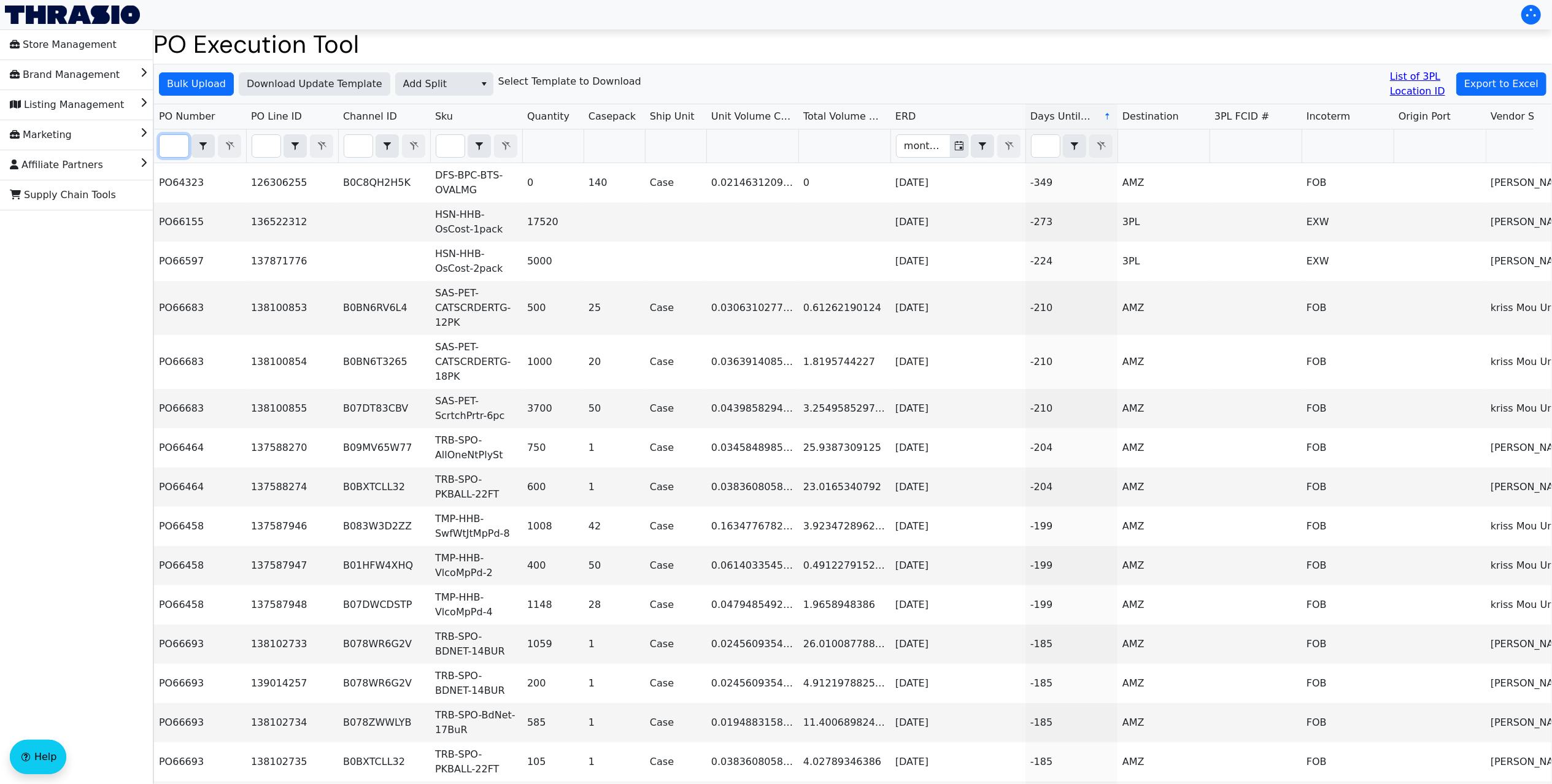
click at [170, 147] on input "Filter" at bounding box center [174, 146] width 29 height 22
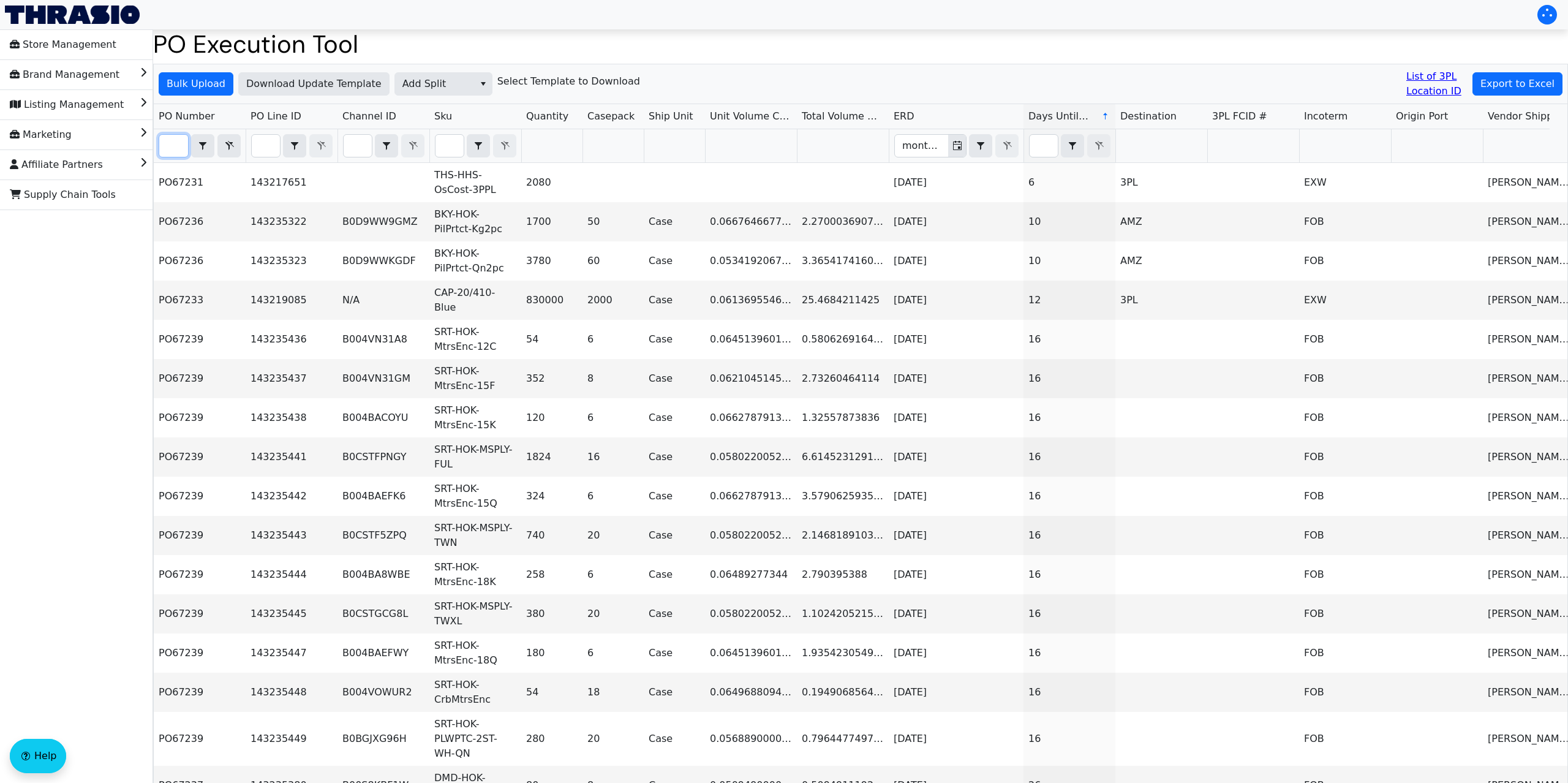
scroll to position [0, 29]
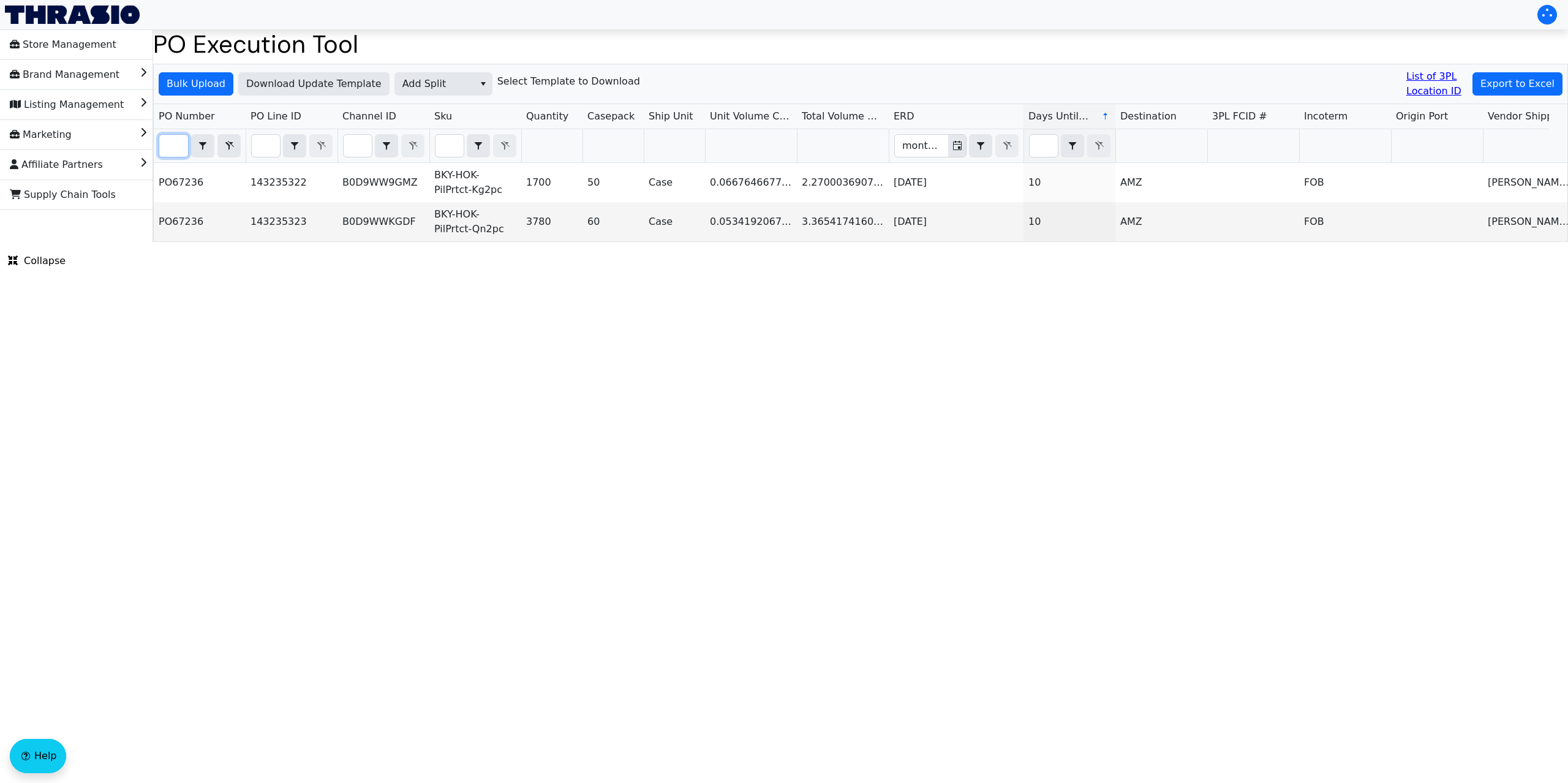
type input "PO67236"
